Goal: Find specific page/section: Find specific page/section

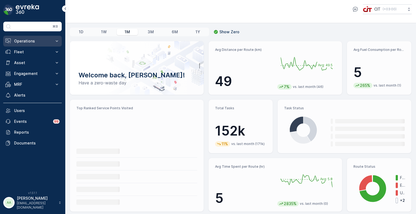
click at [28, 40] on p "Operations" at bounding box center [32, 41] width 37 height 5
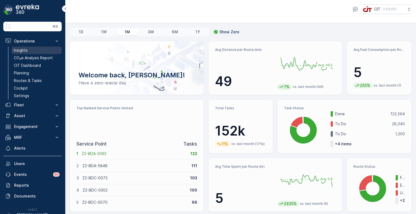
click at [26, 51] on p "Insights" at bounding box center [21, 50] width 14 height 5
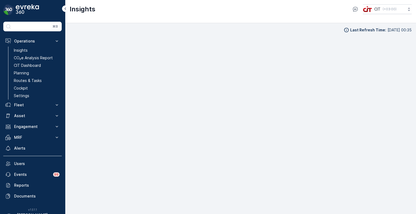
scroll to position [4, 0]
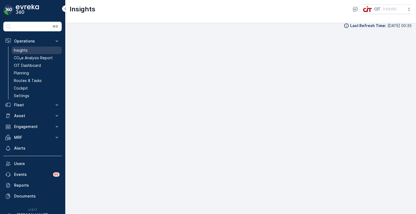
click at [21, 49] on p "Insights" at bounding box center [21, 50] width 14 height 5
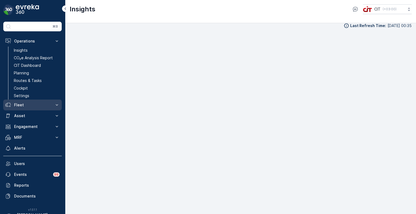
click at [23, 104] on p "Fleet" at bounding box center [32, 104] width 37 height 5
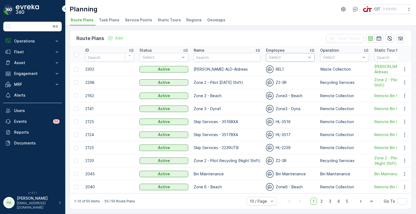
click at [281, 60] on div "Select" at bounding box center [290, 57] width 49 height 9
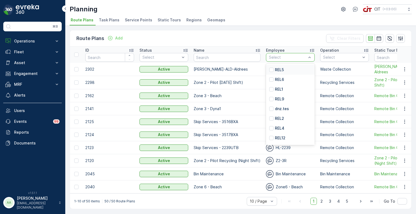
click at [275, 69] on p "REL5" at bounding box center [279, 69] width 9 height 5
